Goal: Task Accomplishment & Management: Use online tool/utility

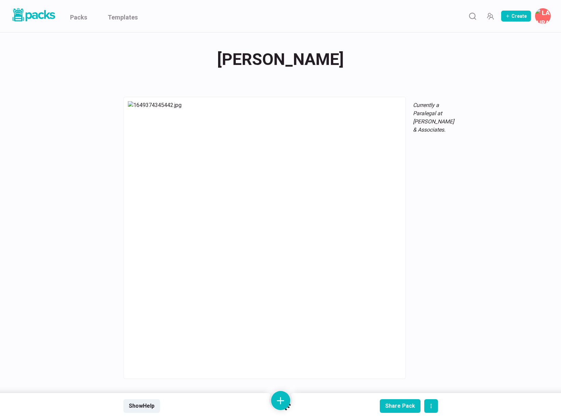
click at [138, 26] on div "Packs Templates Create [PERSON_NAME] Edit profile Edit bio card Billing & invoi…" at bounding box center [280, 16] width 561 height 32
click at [127, 18] on link "Templates" at bounding box center [123, 16] width 30 height 32
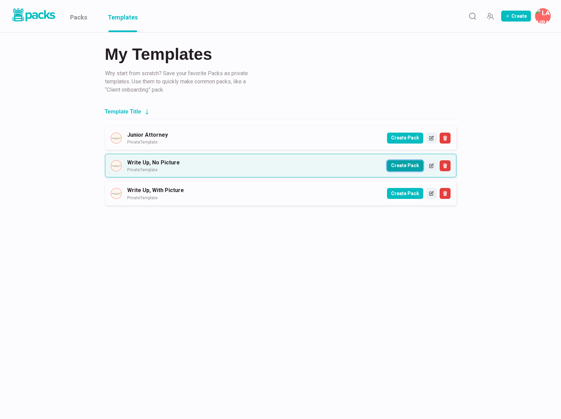
click at [404, 167] on button "Create Pack" at bounding box center [405, 165] width 36 height 11
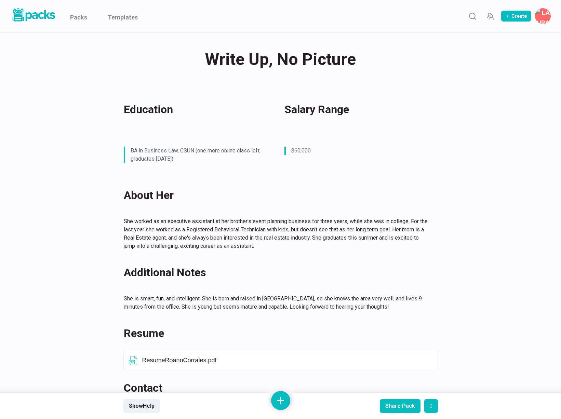
click at [258, 57] on div "Write Up, No Picture Write Up, No Picture" at bounding box center [280, 59] width 314 height 27
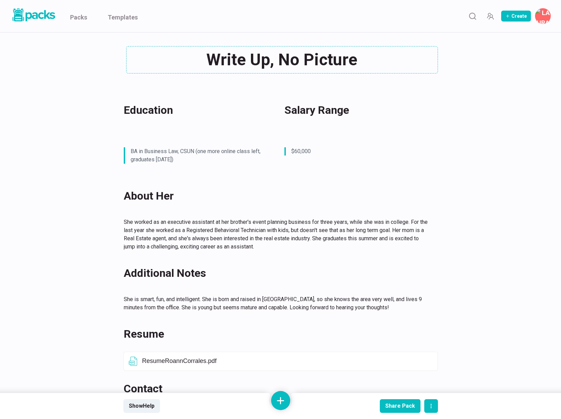
click at [258, 57] on textarea "Write Up, No Picture" at bounding box center [282, 59] width 312 height 27
type textarea "[PERSON_NAME]"
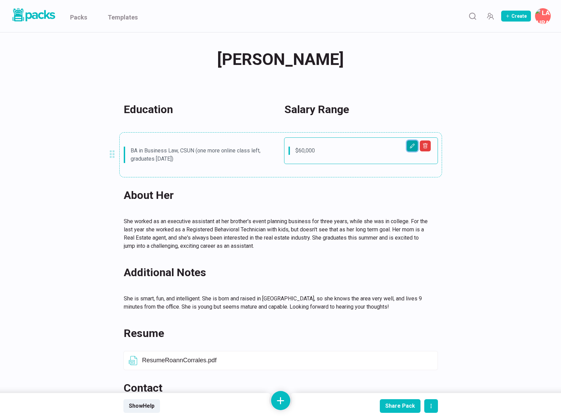
click at [409, 145] on icon "Edit asset" at bounding box center [411, 145] width 5 height 5
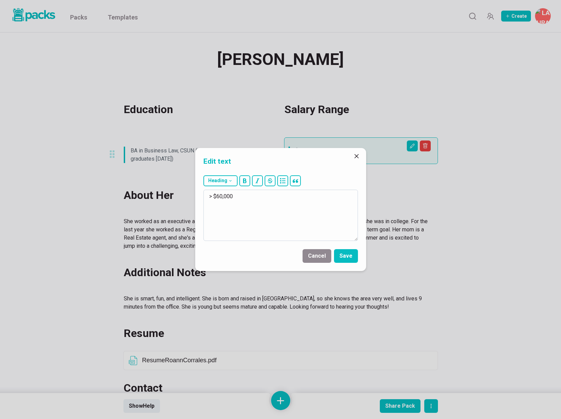
drag, startPoint x: 216, startPoint y: 196, endPoint x: 252, endPoint y: 198, distance: 35.9
click at [252, 198] on textarea "> $60,000" at bounding box center [280, 215] width 154 height 51
type textarea "> $37-40/hour"
click at [342, 257] on button "Save" at bounding box center [346, 256] width 24 height 14
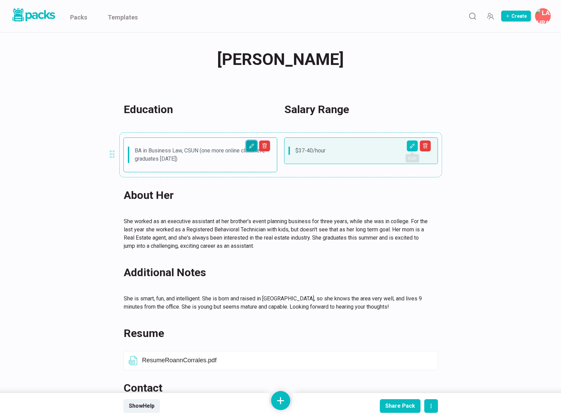
click at [253, 146] on icon "Edit asset" at bounding box center [251, 145] width 5 height 5
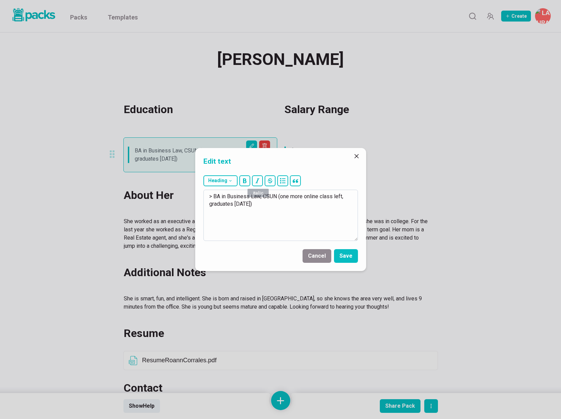
click at [248, 211] on textarea "> BA in Business Law, CSUN (one more online class left, graduates [DATE])" at bounding box center [280, 215] width 154 height 51
drag, startPoint x: 215, startPoint y: 196, endPoint x: 275, endPoint y: 217, distance: 63.7
click at [281, 217] on textarea "> BA in Business Law, CSUN (one more online class left, graduates [DATE])" at bounding box center [280, 215] width 154 height 51
click at [290, 197] on textarea "> A.A. in Paralegal Studies, [GEOGRAPHIC_DATA], 2019" at bounding box center [280, 215] width 154 height 51
click at [339, 197] on textarea "> A.A. in Paralegal Studies, [GEOGRAPHIC_DATA], 2019" at bounding box center [280, 215] width 154 height 51
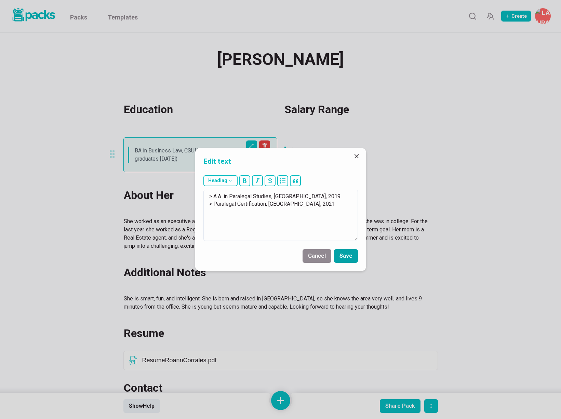
type textarea "> A.A. in Paralegal Studies, [GEOGRAPHIC_DATA], 2019 > Paralegal Certification,…"
click at [343, 257] on button "Save" at bounding box center [346, 256] width 24 height 14
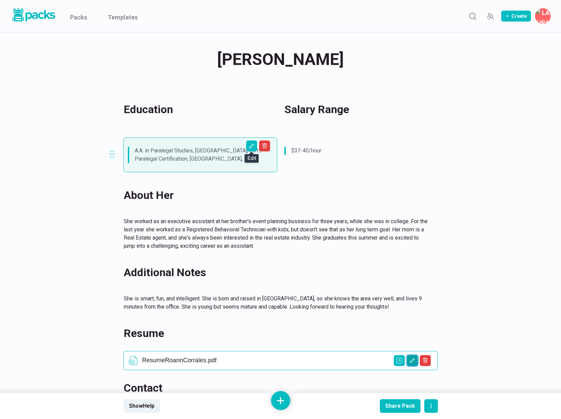
click at [411, 361] on icon "Edit asset" at bounding box center [411, 360] width 5 height 5
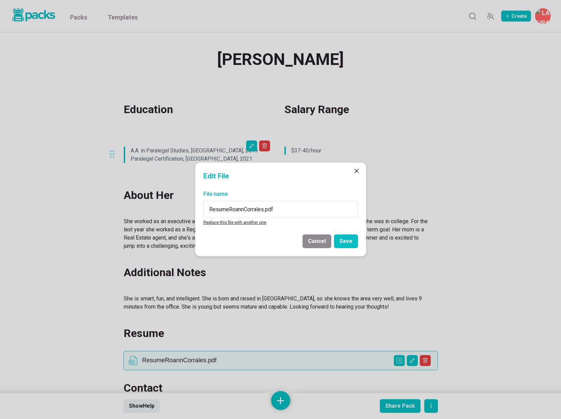
click at [241, 222] on link "Replace this file with another one" at bounding box center [234, 222] width 63 height 5
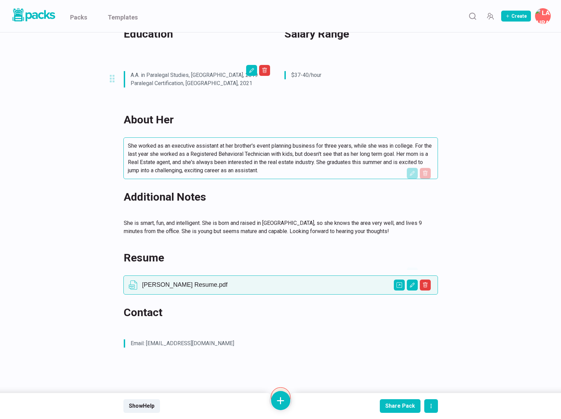
scroll to position [161, 0]
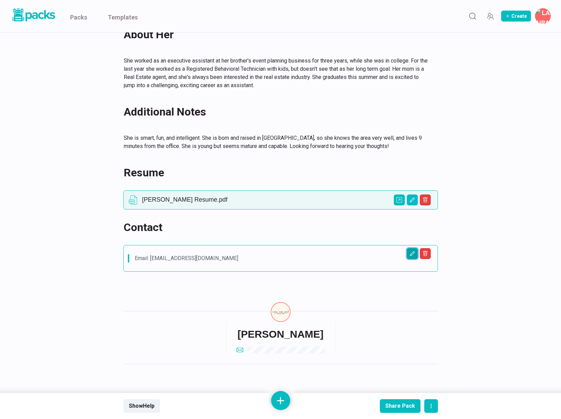
click at [411, 256] on icon "Edit asset" at bounding box center [411, 253] width 5 height 5
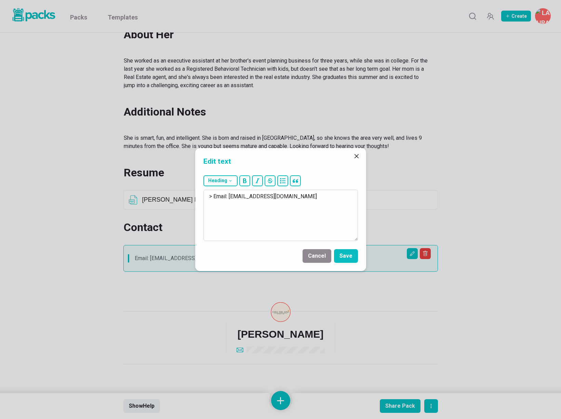
drag, startPoint x: 230, startPoint y: 197, endPoint x: 325, endPoint y: 200, distance: 95.1
click at [325, 200] on textarea "> Email: [EMAIL_ADDRESS][DOMAIN_NAME]" at bounding box center [280, 215] width 154 height 51
click at [258, 204] on textarea "> Email: [EMAIL_ADDRESS][DOMAIN_NAME] m > Phone:" at bounding box center [280, 215] width 154 height 51
paste textarea "[PHONE_NUMBER]"
click at [287, 196] on textarea "> Email: [EMAIL_ADDRESS][DOMAIN_NAME] m > Phone: [PHONE_NUMBER]" at bounding box center [280, 215] width 154 height 51
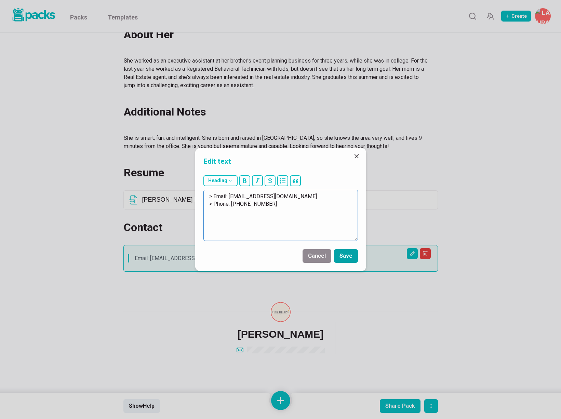
type textarea "> Email: [EMAIL_ADDRESS][DOMAIN_NAME] > Phone: [PHONE_NUMBER]"
click at [352, 256] on button "Save" at bounding box center [346, 256] width 24 height 14
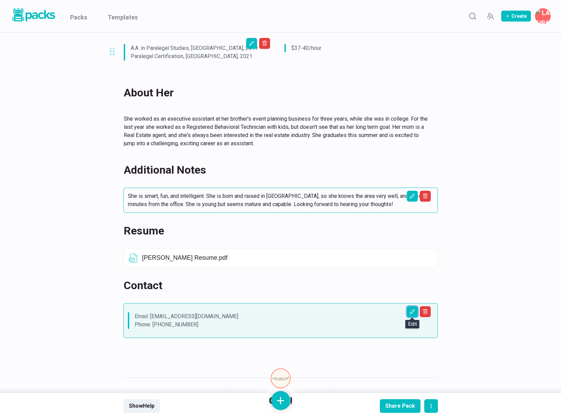
scroll to position [0, 0]
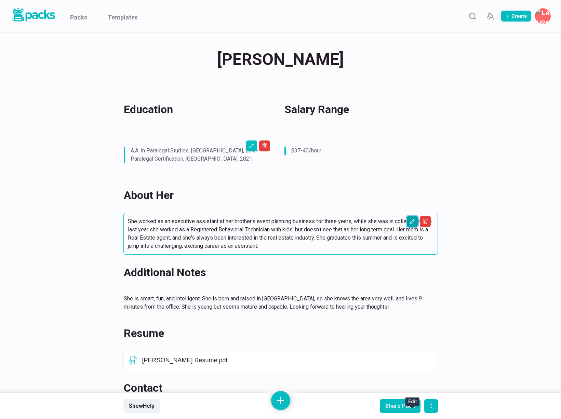
click at [409, 222] on icon "Edit asset" at bounding box center [411, 221] width 5 height 5
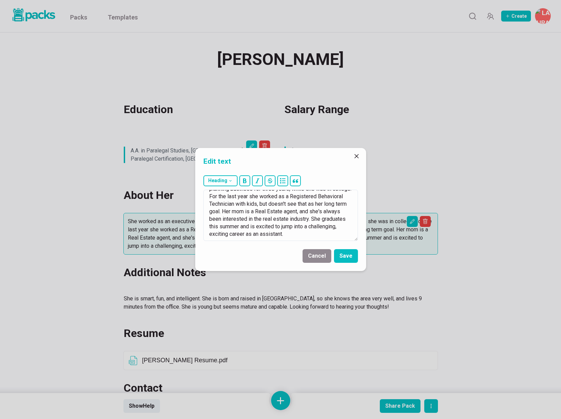
drag, startPoint x: 209, startPoint y: 196, endPoint x: 333, endPoint y: 293, distance: 157.1
click at [332, 293] on div "Edit text Heading # H1 ## H2 ### H3 She worked as an executive assistant at her…" at bounding box center [280, 209] width 561 height 419
click at [260, 207] on textarea "She lives close to her current office, where she works entirely in person handl…" at bounding box center [280, 215] width 154 height 51
click at [218, 196] on textarea "She lives close to her current office, where she works entirely in person handl…" at bounding box center [280, 215] width 154 height 51
click at [249, 196] on textarea "She started her leagl career lives close to her current office, where she works…" at bounding box center [280, 215] width 154 height 51
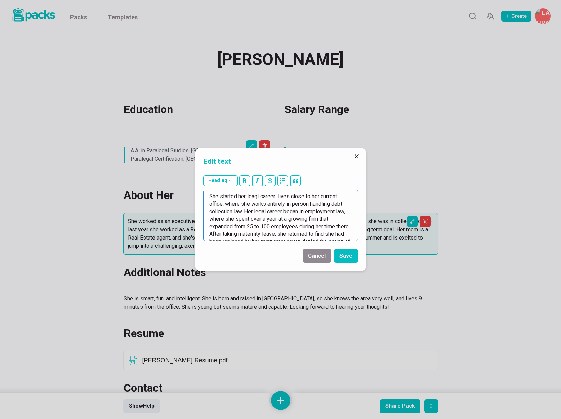
click at [249, 196] on textarea "She started her leagl career lives close to her current office, where she works…" at bounding box center [280, 215] width 154 height 51
click at [276, 197] on textarea "She started her legal career lives close to her current office, where she works…" at bounding box center [280, 215] width 154 height 51
click at [336, 195] on textarea "She started her legal career as a post-jurdgment Parlageal at a debt collection…" at bounding box center [280, 215] width 154 height 51
click at [308, 196] on textarea "She started her legal career as a post-jurdgment Parlageal at a debt collection…" at bounding box center [280, 215] width 154 height 51
click at [337, 196] on textarea "She started her legal career as a post-judgment Parlageal at a debt collection …" at bounding box center [280, 215] width 154 height 51
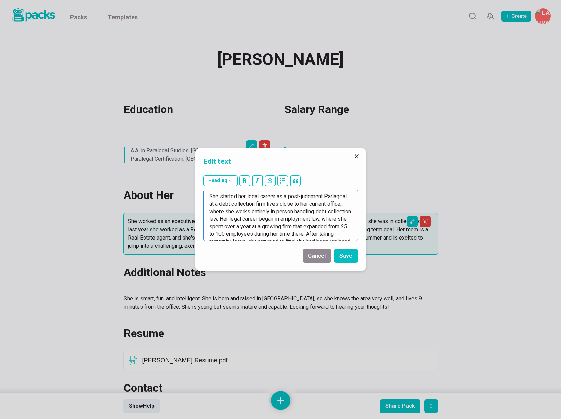
click at [337, 196] on textarea "She started her legal career as a post-judgment Parlageal at a debt collection …" at bounding box center [280, 215] width 154 height 51
click at [267, 204] on textarea "She started her legal career as a post-judgment Paralegal at a debt collection …" at bounding box center [280, 215] width 154 height 51
click at [275, 218] on textarea at bounding box center [280, 215] width 154 height 51
click at [320, 219] on textarea at bounding box center [280, 215] width 154 height 51
click at [221, 225] on textarea at bounding box center [280, 215] width 154 height 51
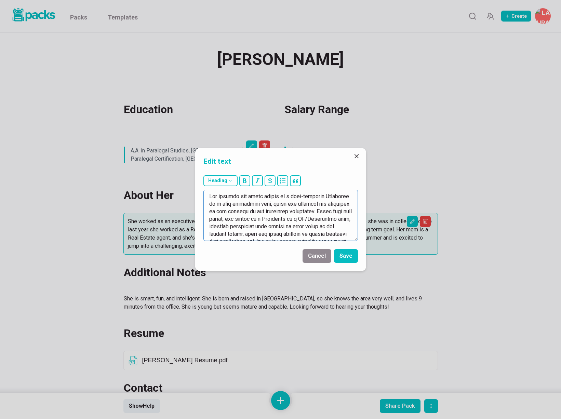
click at [257, 229] on textarea at bounding box center [280, 215] width 154 height 51
drag, startPoint x: 298, startPoint y: 226, endPoint x: 309, endPoint y: 230, distance: 11.6
click at [298, 226] on textarea at bounding box center [280, 215] width 154 height 51
click at [302, 228] on textarea at bounding box center [280, 215] width 154 height 51
click at [226, 228] on textarea at bounding box center [280, 215] width 154 height 51
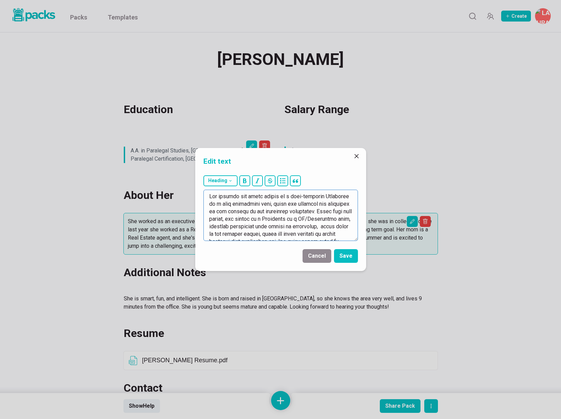
click at [226, 228] on textarea at bounding box center [280, 215] width 154 height 51
click at [345, 226] on textarea at bounding box center [280, 215] width 154 height 51
click at [243, 227] on textarea at bounding box center [280, 215] width 154 height 51
click at [235, 233] on textarea at bounding box center [280, 215] width 154 height 51
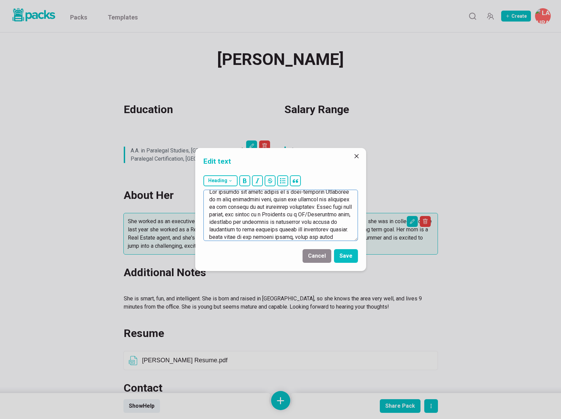
click at [257, 230] on textarea at bounding box center [280, 215] width 154 height 51
click at [231, 237] on textarea at bounding box center [280, 215] width 154 height 51
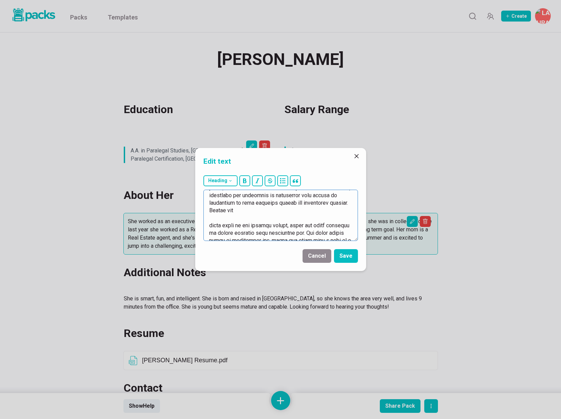
scroll to position [25, 0]
click at [265, 214] on textarea at bounding box center [280, 215] width 154 height 51
drag, startPoint x: 231, startPoint y: 215, endPoint x: 257, endPoint y: 215, distance: 26.3
click at [257, 215] on textarea at bounding box center [280, 215] width 154 height 51
click at [298, 195] on textarea at bounding box center [280, 215] width 154 height 51
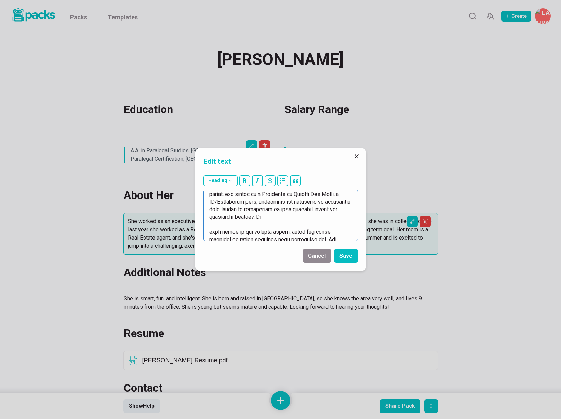
drag, startPoint x: 304, startPoint y: 214, endPoint x: 263, endPoint y: 203, distance: 42.9
click at [303, 214] on textarea at bounding box center [280, 215] width 154 height 51
drag, startPoint x: 347, startPoint y: 195, endPoint x: 257, endPoint y: 199, distance: 90.3
click at [257, 198] on textarea at bounding box center [280, 215] width 154 height 51
click at [258, 214] on textarea at bounding box center [280, 215] width 154 height 51
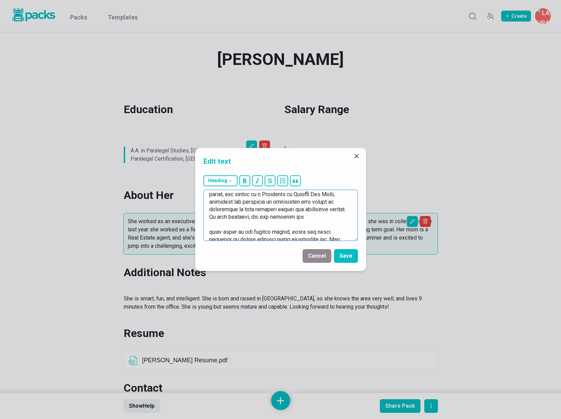
click at [279, 216] on textarea at bounding box center [280, 215] width 154 height 51
click at [282, 216] on textarea at bounding box center [280, 215] width 154 height 51
drag, startPoint x: 231, startPoint y: 216, endPoint x: 333, endPoint y: 217, distance: 102.2
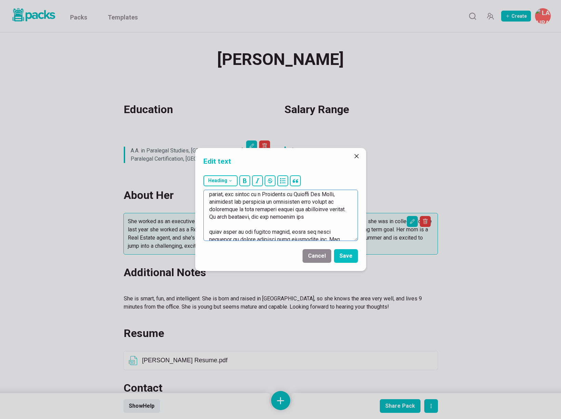
click at [333, 217] on textarea at bounding box center [280, 215] width 154 height 51
drag, startPoint x: 263, startPoint y: 204, endPoint x: 233, endPoint y: 223, distance: 36.1
click at [233, 223] on textarea at bounding box center [280, 215] width 154 height 51
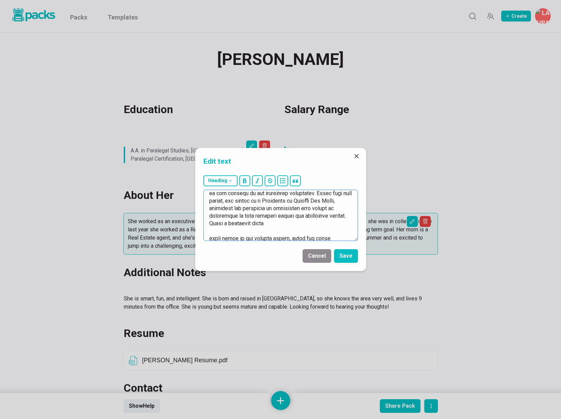
drag, startPoint x: 235, startPoint y: 222, endPoint x: 285, endPoint y: 223, distance: 50.6
click at [285, 223] on textarea at bounding box center [280, 215] width 154 height 51
paste textarea "taking maternity leave, she returned to find she had been replaced by her tempo…"
click at [248, 222] on textarea at bounding box center [280, 215] width 154 height 51
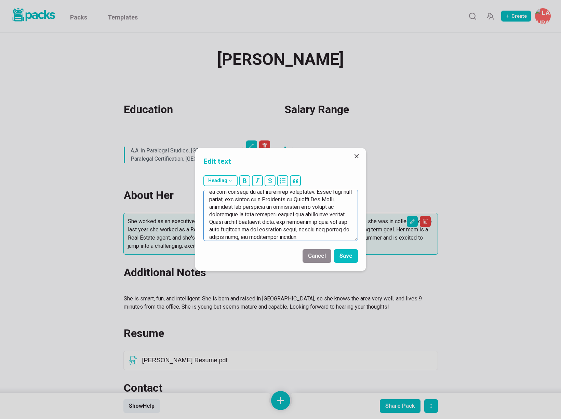
click at [248, 222] on textarea at bounding box center [280, 215] width 154 height 51
drag, startPoint x: 326, startPoint y: 222, endPoint x: 320, endPoint y: 234, distance: 13.9
click at [320, 234] on textarea at bounding box center [280, 215] width 154 height 51
click at [280, 238] on textarea at bounding box center [280, 215] width 154 height 51
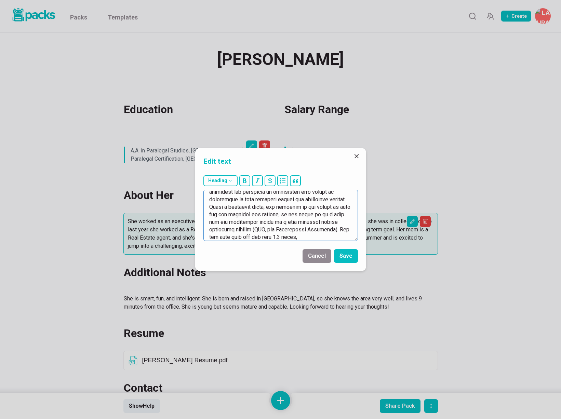
drag, startPoint x: 278, startPoint y: 219, endPoint x: 262, endPoint y: 219, distance: 15.7
click at [278, 219] on textarea at bounding box center [280, 215] width 154 height 51
drag, startPoint x: 248, startPoint y: 213, endPoint x: 281, endPoint y: 214, distance: 33.2
click at [281, 214] on textarea at bounding box center [280, 215] width 154 height 51
click at [326, 215] on textarea at bounding box center [280, 215] width 154 height 51
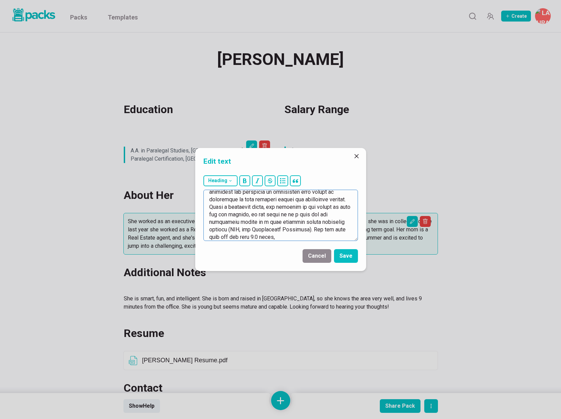
click at [326, 215] on textarea at bounding box center [280, 215] width 154 height 51
click at [307, 222] on textarea at bounding box center [280, 215] width 154 height 51
click at [335, 228] on textarea at bounding box center [280, 215] width 154 height 51
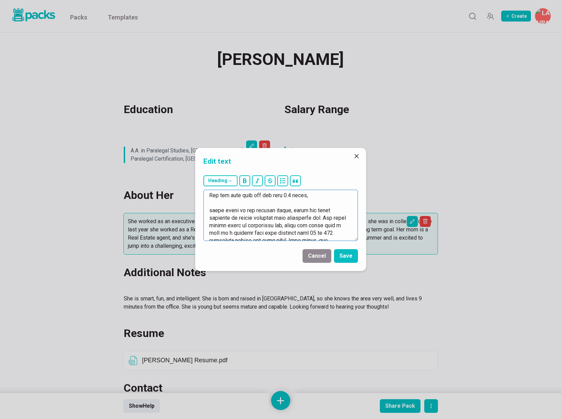
scroll to position [78, 0]
drag, startPoint x: 215, startPoint y: 193, endPoint x: 309, endPoint y: 193, distance: 94.3
click at [309, 193] on textarea at bounding box center [280, 215] width 154 height 51
drag, startPoint x: 306, startPoint y: 202, endPoint x: 209, endPoint y: 200, distance: 96.7
click at [209, 200] on textarea at bounding box center [280, 215] width 154 height 51
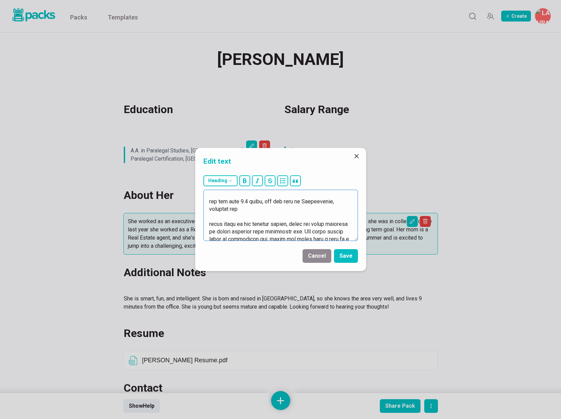
click at [321, 209] on textarea at bounding box center [280, 215] width 154 height 51
drag, startPoint x: 330, startPoint y: 201, endPoint x: 337, endPoint y: 206, distance: 8.9
click at [337, 206] on textarea at bounding box center [280, 215] width 154 height 51
click at [211, 201] on textarea at bounding box center [280, 215] width 154 height 51
click at [346, 202] on textarea at bounding box center [280, 215] width 154 height 51
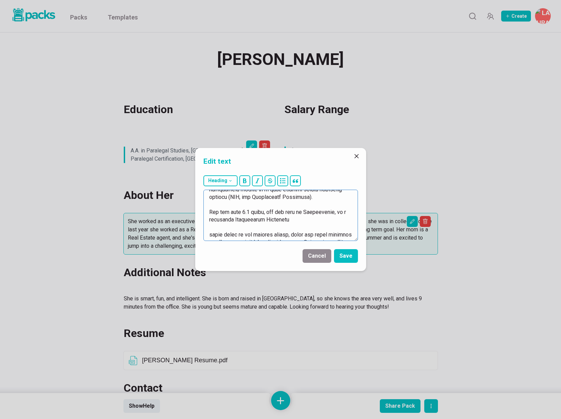
scroll to position [68, 0]
click at [208, 212] on textarea at bounding box center [280, 215] width 154 height 51
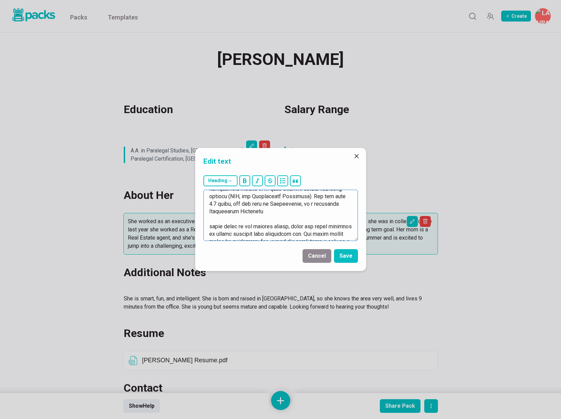
scroll to position [60, 0]
click at [235, 220] on textarea at bounding box center [280, 215] width 154 height 51
click at [266, 220] on textarea at bounding box center [280, 215] width 154 height 51
drag, startPoint x: 256, startPoint y: 219, endPoint x: 340, endPoint y: 222, distance: 84.1
click at [340, 222] on textarea at bounding box center [280, 215] width 154 height 51
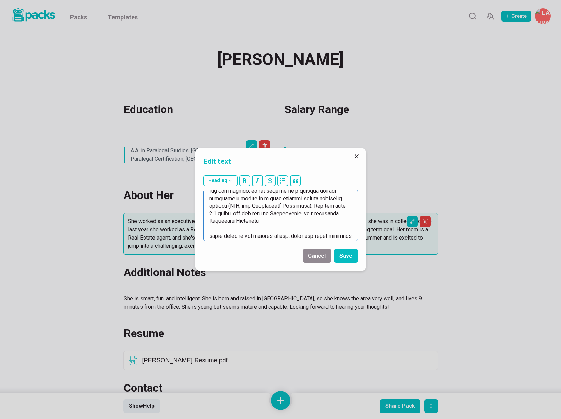
scroll to position [57, 0]
click at [261, 223] on textarea at bounding box center [280, 215] width 154 height 51
click at [259, 221] on textarea at bounding box center [280, 215] width 154 height 51
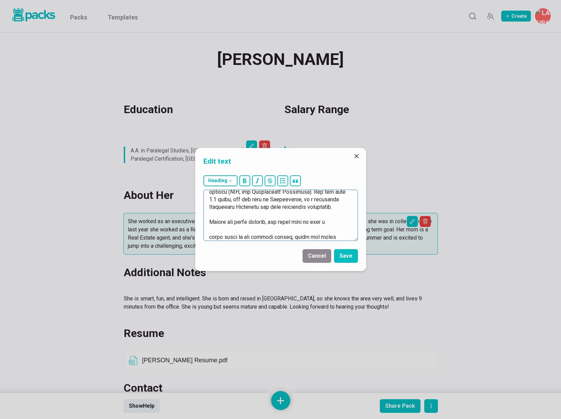
click at [259, 221] on textarea at bounding box center [280, 215] width 154 height 51
click at [340, 222] on textarea at bounding box center [280, 215] width 154 height 51
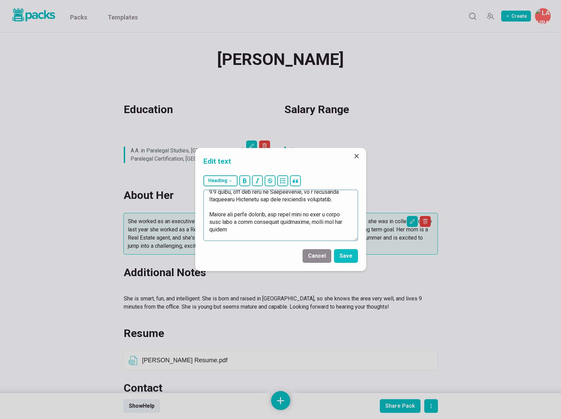
scroll to position [87, 0]
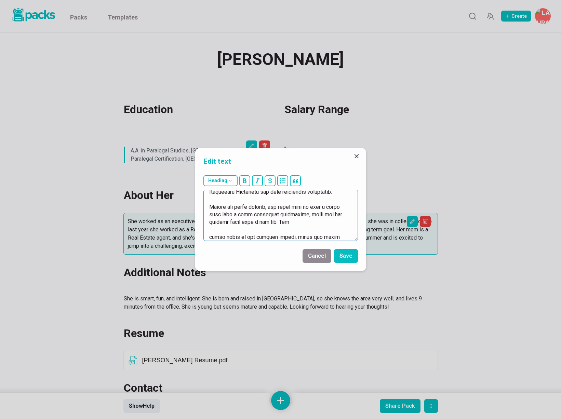
drag, startPoint x: 250, startPoint y: 221, endPoint x: 258, endPoint y: 221, distance: 7.9
click at [258, 221] on textarea at bounding box center [280, 215] width 154 height 51
click at [313, 221] on textarea at bounding box center [280, 215] width 154 height 51
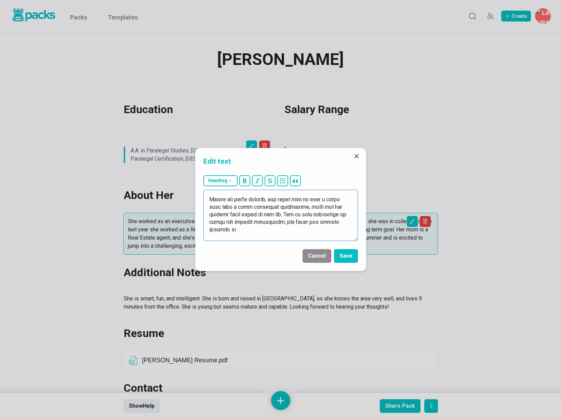
scroll to position [102, 0]
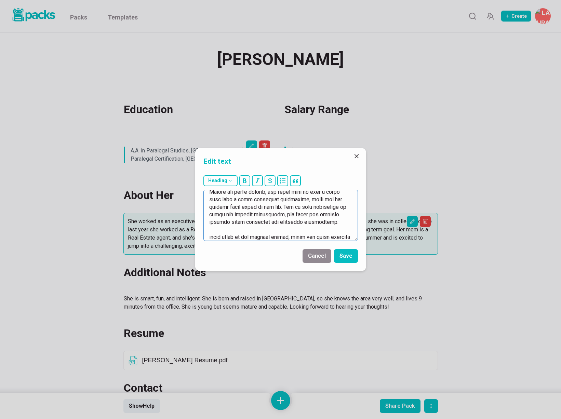
click at [326, 207] on textarea at bounding box center [280, 215] width 154 height 51
drag, startPoint x: 228, startPoint y: 207, endPoint x: 270, endPoint y: 206, distance: 41.4
click at [270, 206] on textarea at bounding box center [280, 215] width 154 height 51
click at [287, 215] on textarea at bounding box center [280, 215] width 154 height 51
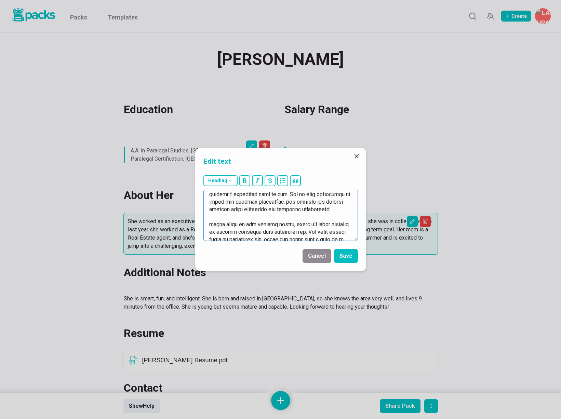
scroll to position [112, 0]
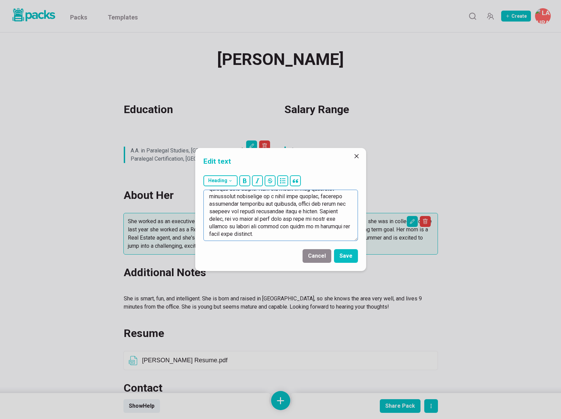
drag, startPoint x: 208, startPoint y: 226, endPoint x: 290, endPoint y: 275, distance: 95.0
click at [290, 275] on div "Edit text Heading # H1 ## H2 ### H3 Cancel Save" at bounding box center [280, 209] width 561 height 419
click at [233, 234] on textarea at bounding box center [280, 215] width 154 height 51
click at [346, 236] on textarea at bounding box center [280, 215] width 154 height 51
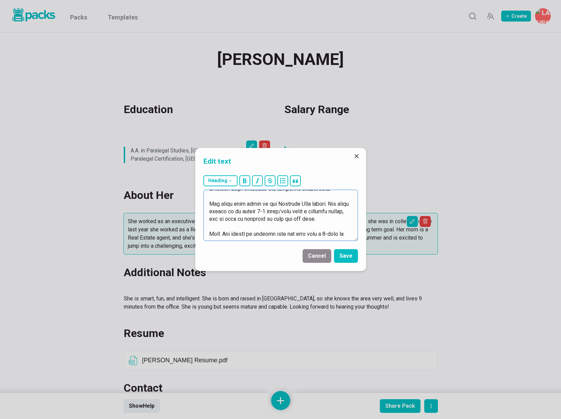
scroll to position [143, 0]
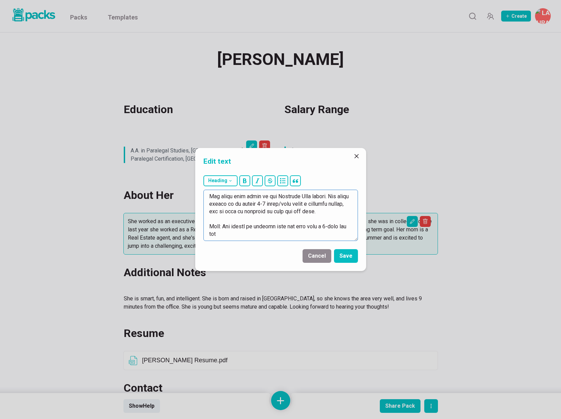
click at [267, 228] on textarea at bounding box center [280, 215] width 154 height 51
drag, startPoint x: 221, startPoint y: 227, endPoint x: 234, endPoint y: 197, distance: 32.6
click at [202, 227] on div "Heading # H1 ## H2 ### H3" at bounding box center [280, 208] width 171 height 71
click at [245, 180] on icon "bold" at bounding box center [244, 180] width 3 height 5
click at [254, 232] on textarea at bounding box center [280, 215] width 154 height 51
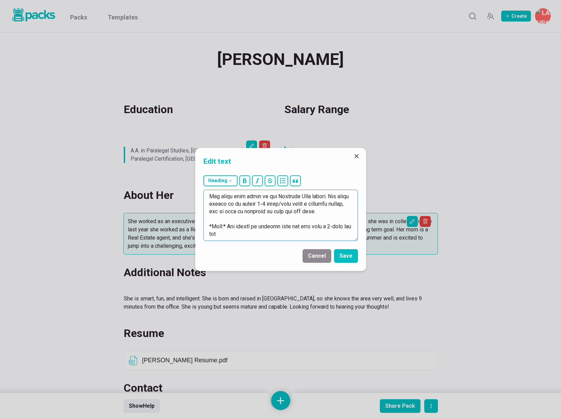
drag, startPoint x: 264, startPoint y: 227, endPoint x: 279, endPoint y: 241, distance: 20.3
click at [279, 241] on div "Heading # H1 ## H2 ### H3" at bounding box center [280, 208] width 171 height 71
drag, startPoint x: 234, startPoint y: 229, endPoint x: 254, endPoint y: 237, distance: 21.8
click at [254, 237] on textarea at bounding box center [280, 215] width 154 height 51
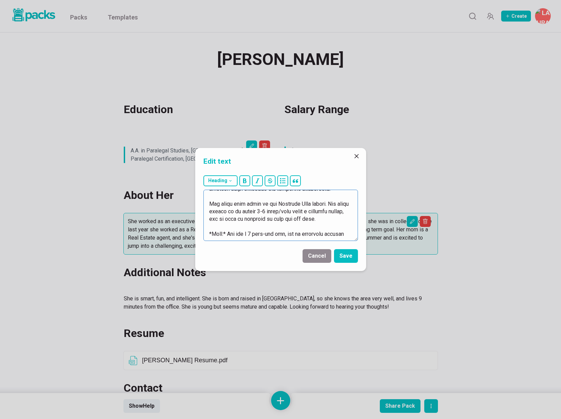
drag, startPoint x: 291, startPoint y: 227, endPoint x: 301, endPoint y: 232, distance: 11.3
click at [301, 232] on textarea at bounding box center [280, 215] width 154 height 51
click at [243, 226] on textarea at bounding box center [280, 215] width 154 height 51
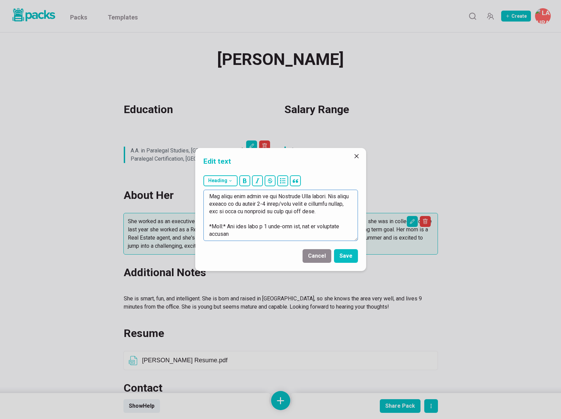
drag, startPoint x: 306, startPoint y: 227, endPoint x: 319, endPoint y: 234, distance: 15.3
click at [319, 234] on textarea at bounding box center [280, 215] width 154 height 51
drag, startPoint x: 317, startPoint y: 225, endPoint x: 325, endPoint y: 234, distance: 11.9
click at [325, 234] on textarea at bounding box center [280, 215] width 154 height 51
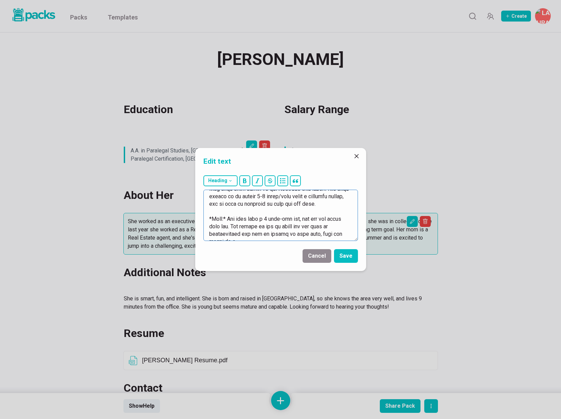
scroll to position [158, 0]
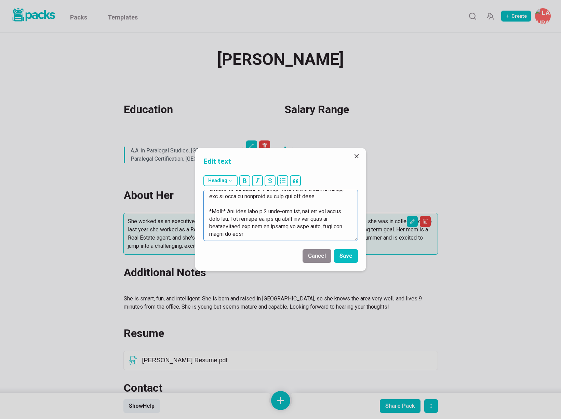
click at [264, 218] on textarea at bounding box center [280, 215] width 154 height 51
click at [223, 227] on textarea at bounding box center [280, 215] width 154 height 51
click at [274, 221] on textarea at bounding box center [280, 215] width 154 height 51
click at [254, 226] on textarea at bounding box center [280, 215] width 154 height 51
click at [250, 227] on textarea at bounding box center [280, 215] width 154 height 51
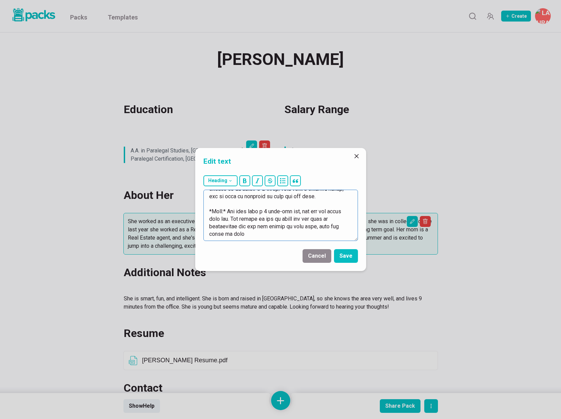
click at [250, 227] on textarea at bounding box center [280, 215] width 154 height 51
drag, startPoint x: 319, startPoint y: 227, endPoint x: 329, endPoint y: 234, distance: 13.3
click at [329, 234] on textarea at bounding box center [280, 215] width 154 height 51
drag, startPoint x: 249, startPoint y: 230, endPoint x: 209, endPoint y: 206, distance: 46.6
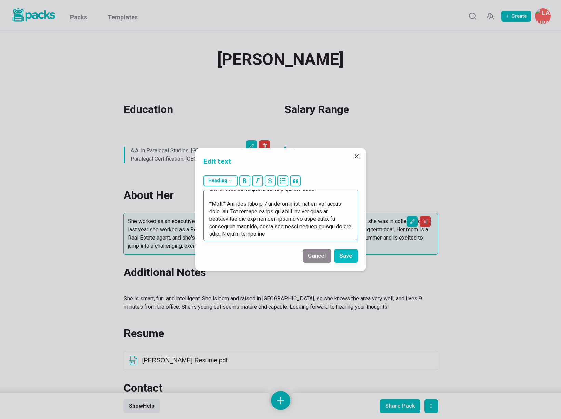
click at [209, 207] on textarea at bounding box center [280, 215] width 154 height 51
click at [333, 210] on textarea at bounding box center [280, 215] width 154 height 51
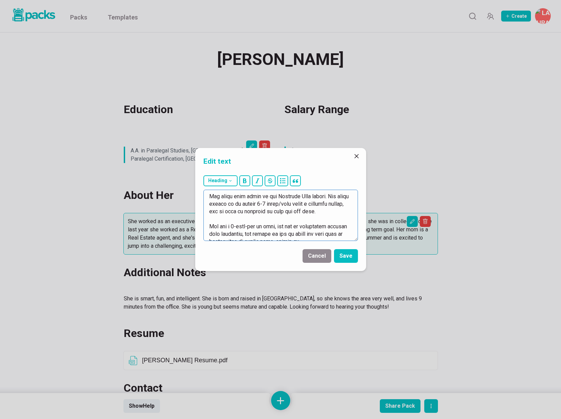
scroll to position [150, 0]
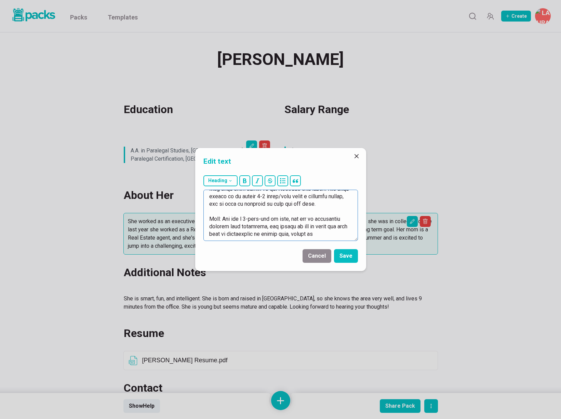
drag, startPoint x: 307, startPoint y: 235, endPoint x: 337, endPoint y: 236, distance: 30.8
click at [337, 236] on textarea at bounding box center [280, 215] width 154 height 51
click at [324, 227] on textarea at bounding box center [280, 215] width 154 height 51
click at [304, 232] on textarea at bounding box center [280, 215] width 154 height 51
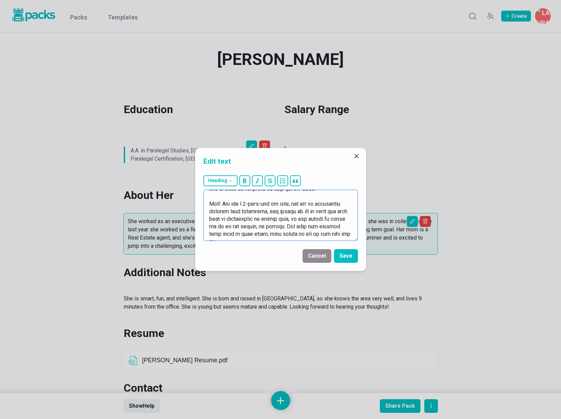
scroll to position [173, 0]
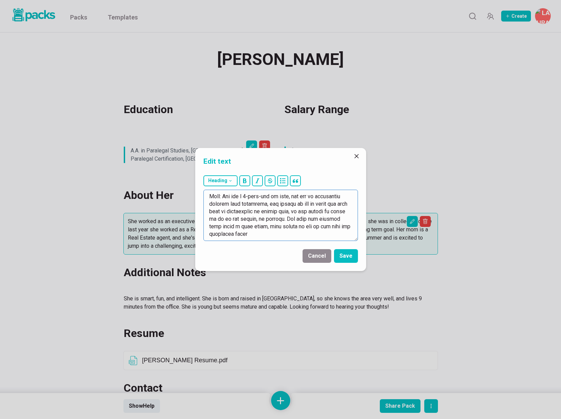
click at [216, 234] on textarea at bounding box center [280, 215] width 154 height 51
click at [239, 233] on textarea at bounding box center [280, 215] width 154 height 51
click at [282, 234] on textarea at bounding box center [280, 215] width 154 height 51
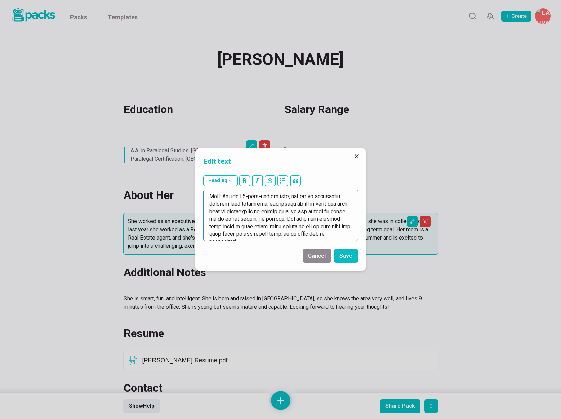
drag, startPoint x: 226, startPoint y: 196, endPoint x: 349, endPoint y: 241, distance: 130.8
click at [349, 241] on textarea at bounding box center [280, 215] width 154 height 51
click at [207, 196] on textarea at bounding box center [280, 215] width 154 height 51
click at [215, 196] on textarea at bounding box center [280, 215] width 154 height 51
drag, startPoint x: 222, startPoint y: 197, endPoint x: 220, endPoint y: 190, distance: 6.8
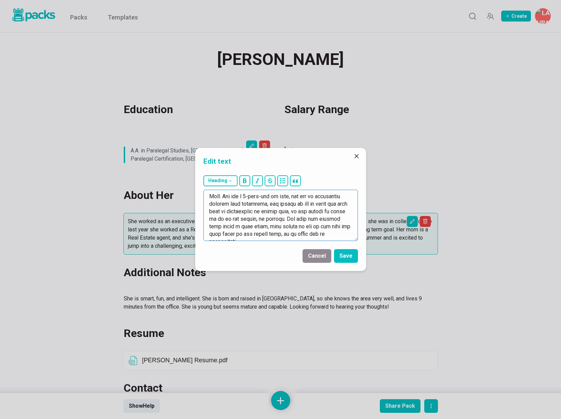
click at [203, 196] on textarea at bounding box center [280, 215] width 154 height 51
click at [245, 182] on icon "bold" at bounding box center [244, 180] width 5 height 5
drag, startPoint x: 272, startPoint y: 217, endPoint x: 268, endPoint y: 216, distance: 4.2
click at [272, 217] on textarea at bounding box center [280, 215] width 154 height 51
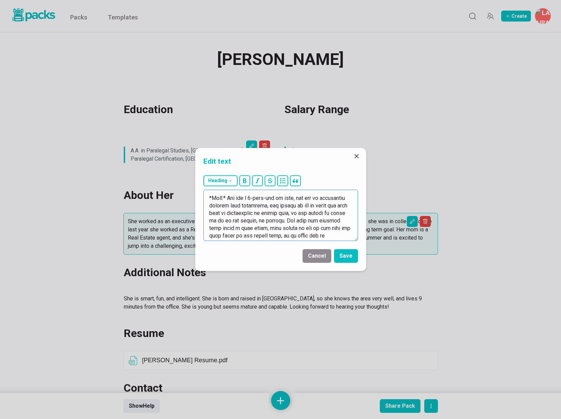
scroll to position [171, 0]
drag, startPoint x: 229, startPoint y: 199, endPoint x: 278, endPoint y: 245, distance: 67.0
click at [278, 245] on form "Heading # H1 ## H2 ### H3 Cancel Save" at bounding box center [280, 222] width 171 height 98
paste textarea "with full childcare coverage but would like to know if there is flexibility wit…"
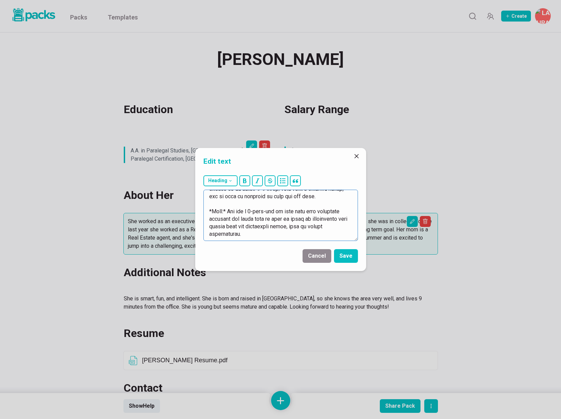
scroll to position [158, 0]
click at [230, 220] on textarea at bounding box center [280, 215] width 154 height 51
type textarea "She started her legal career as a post-judgment Paralegal at a debt collection …"
click at [344, 257] on button "Save" at bounding box center [346, 256] width 24 height 14
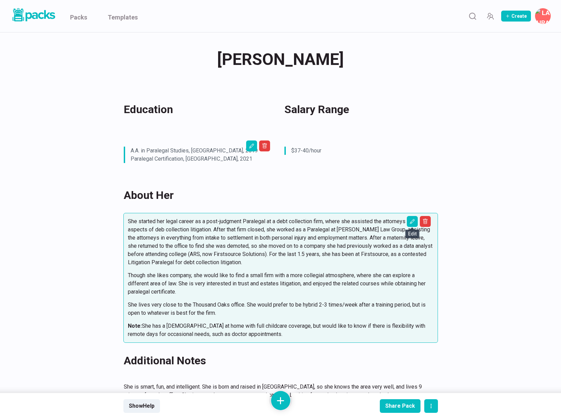
click at [519, 252] on div "[PERSON_NAME] [PERSON_NAME] Education Salary Range A.A. in Paralegal Studies, […" at bounding box center [280, 333] width 513 height 603
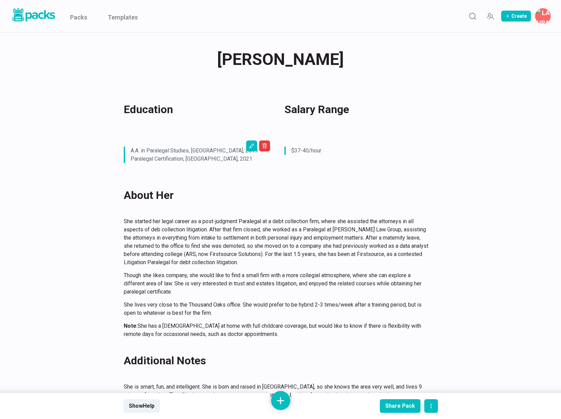
click at [519, 252] on div "[PERSON_NAME] [PERSON_NAME] Education Salary Range A.A. in Paralegal Studies, […" at bounding box center [280, 333] width 513 height 603
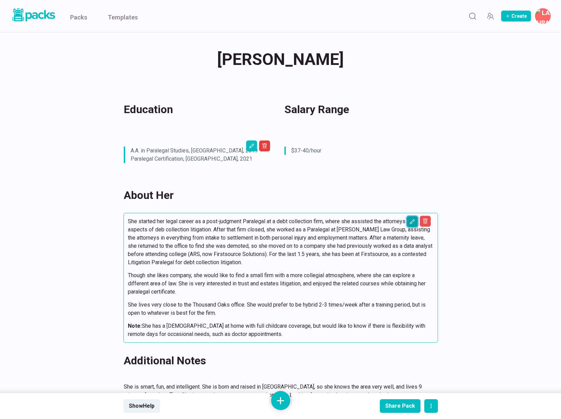
click at [413, 222] on icon "Edit asset" at bounding box center [411, 221] width 5 height 5
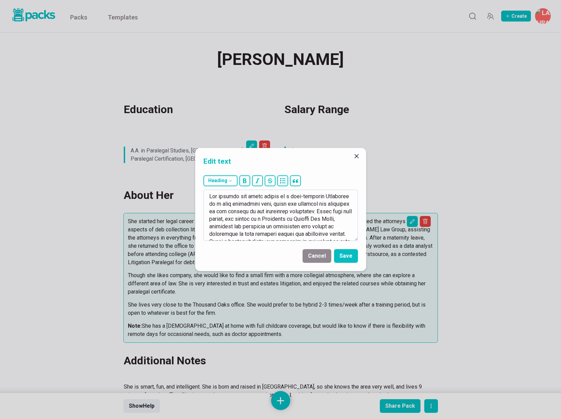
click at [257, 211] on textarea at bounding box center [280, 215] width 154 height 51
type textarea "She started her legal career as a post-judgment Paralegal at a debt collection …"
click at [345, 259] on button "Save" at bounding box center [346, 256] width 24 height 14
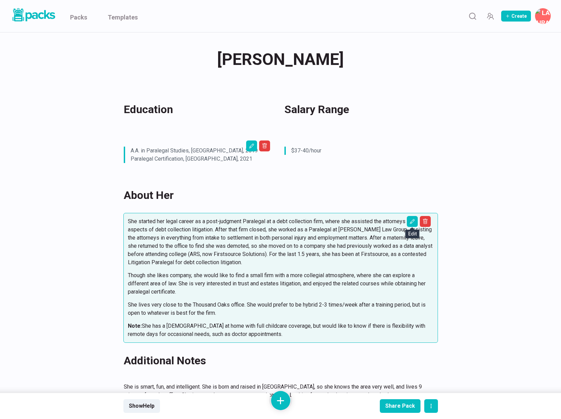
click at [496, 261] on div "[PERSON_NAME] [PERSON_NAME] Education Salary Range A.A. in Paralegal Studies, […" at bounding box center [280, 333] width 513 height 603
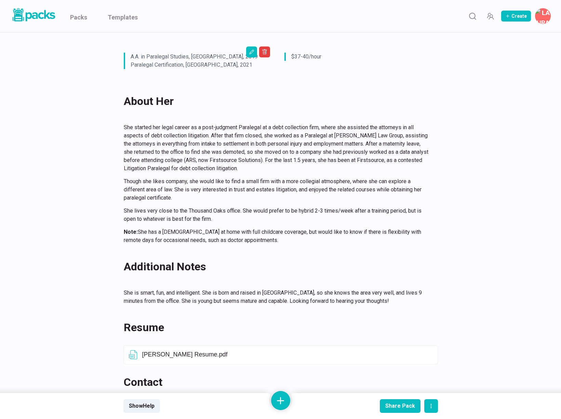
scroll to position [103, 0]
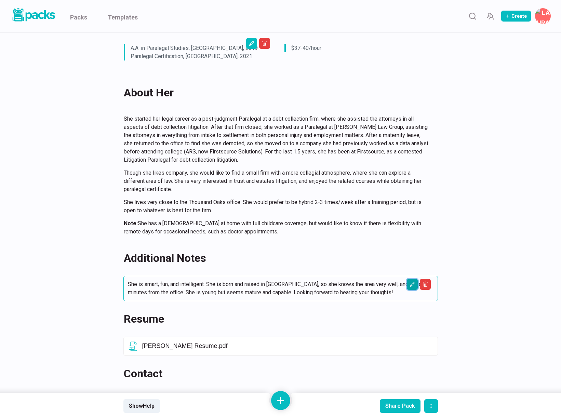
click at [411, 288] on button "Edit asset" at bounding box center [412, 284] width 11 height 11
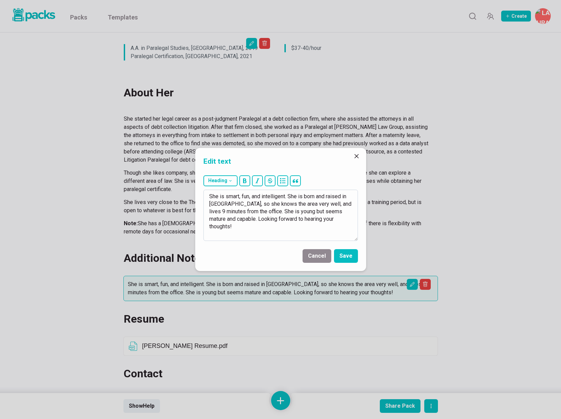
drag, startPoint x: 222, startPoint y: 197, endPoint x: 353, endPoint y: 221, distance: 133.6
click at [353, 221] on textarea "She is smart, fun, and intelligent. She is born and raised in [GEOGRAPHIC_DATA]…" at bounding box center [280, 215] width 154 height 51
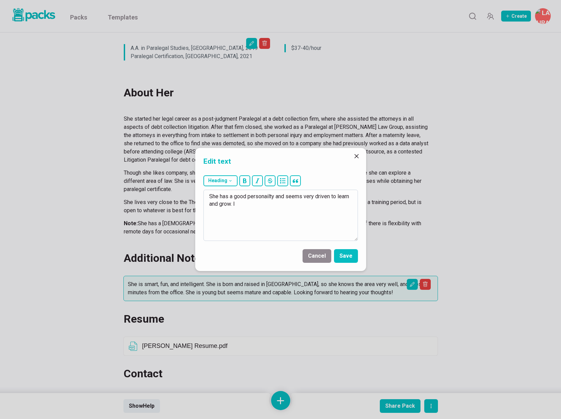
click at [259, 196] on textarea "She has a good personailty and seems very driven to learn and grow. I" at bounding box center [280, 215] width 154 height 51
type textarea "She has a good personality and seems very driven to learn and grow. I"
drag, startPoint x: 357, startPoint y: 156, endPoint x: 384, endPoint y: 190, distance: 43.7
click at [357, 156] on icon "Close" at bounding box center [356, 156] width 4 height 4
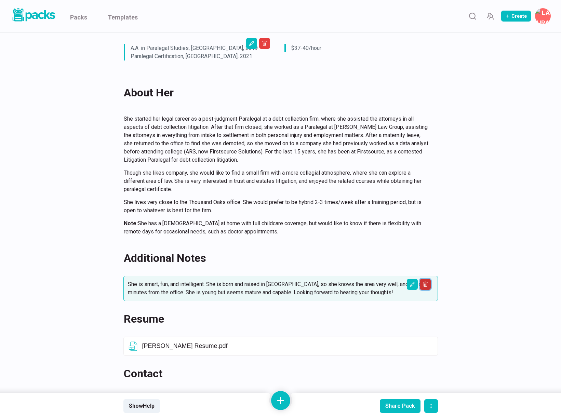
click at [421, 284] on button "Delete asset" at bounding box center [425, 284] width 11 height 11
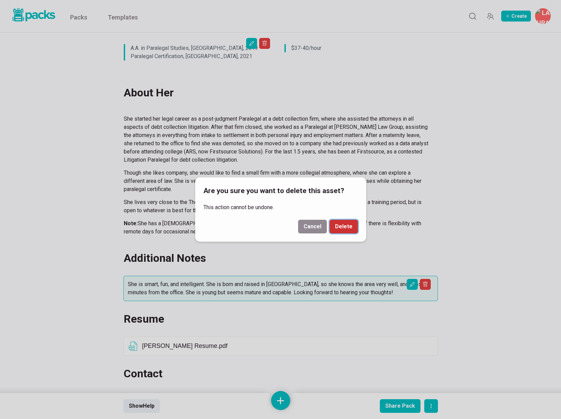
click at [348, 229] on button "Delete" at bounding box center [343, 227] width 28 height 14
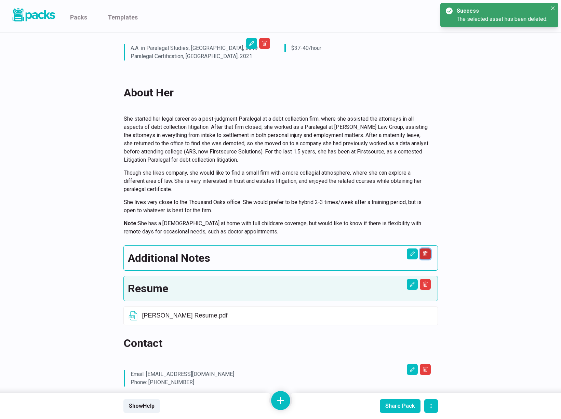
click at [428, 254] on button "Delete asset" at bounding box center [425, 253] width 11 height 11
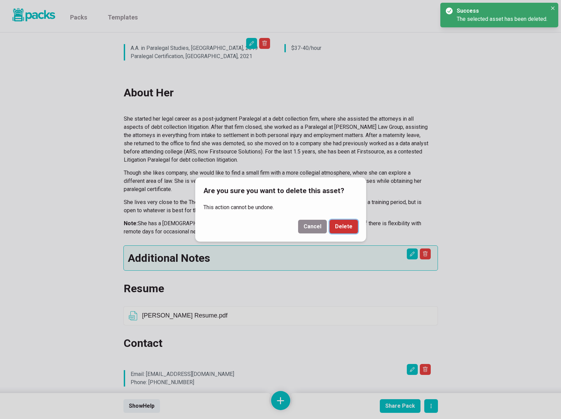
click at [348, 230] on button "Delete" at bounding box center [343, 227] width 28 height 14
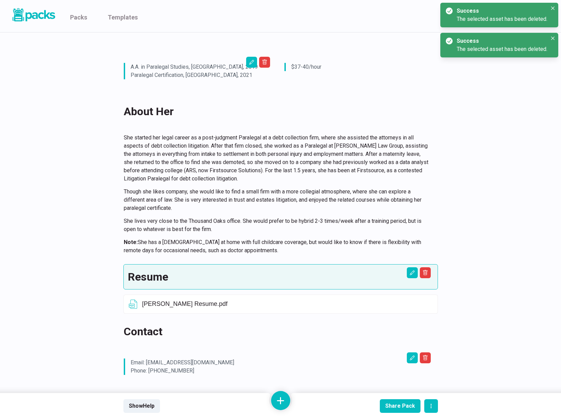
scroll to position [0, 0]
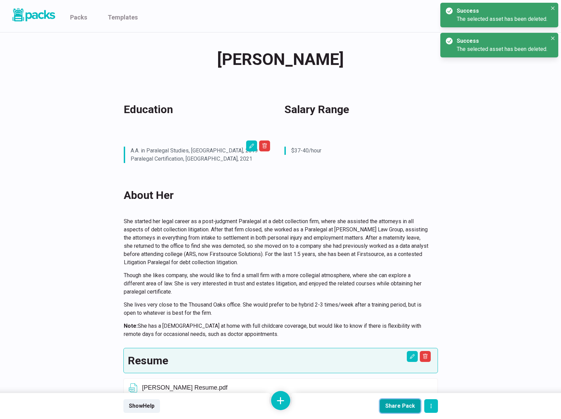
click at [405, 408] on div "Share Pack" at bounding box center [400, 406] width 30 height 6
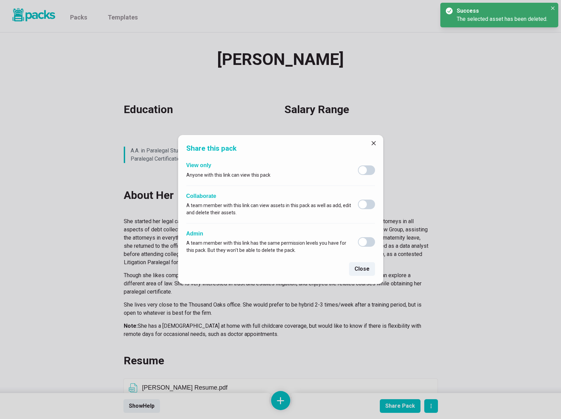
click at [371, 170] on span at bounding box center [366, 170] width 17 height 10
click at [358, 165] on input "checkbox" at bounding box center [357, 165] width 0 height 0
checkbox input "true"
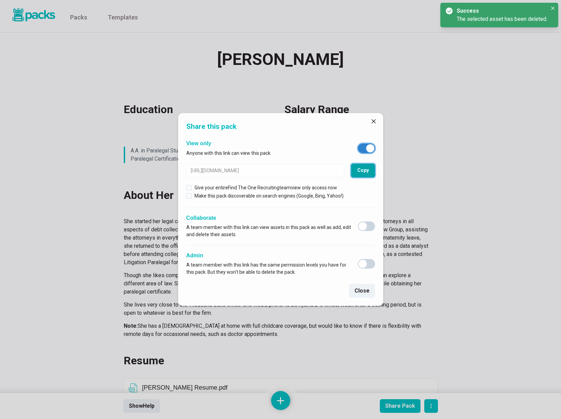
click at [365, 166] on button "Copy" at bounding box center [363, 171] width 24 height 14
